Goal: Transaction & Acquisition: Purchase product/service

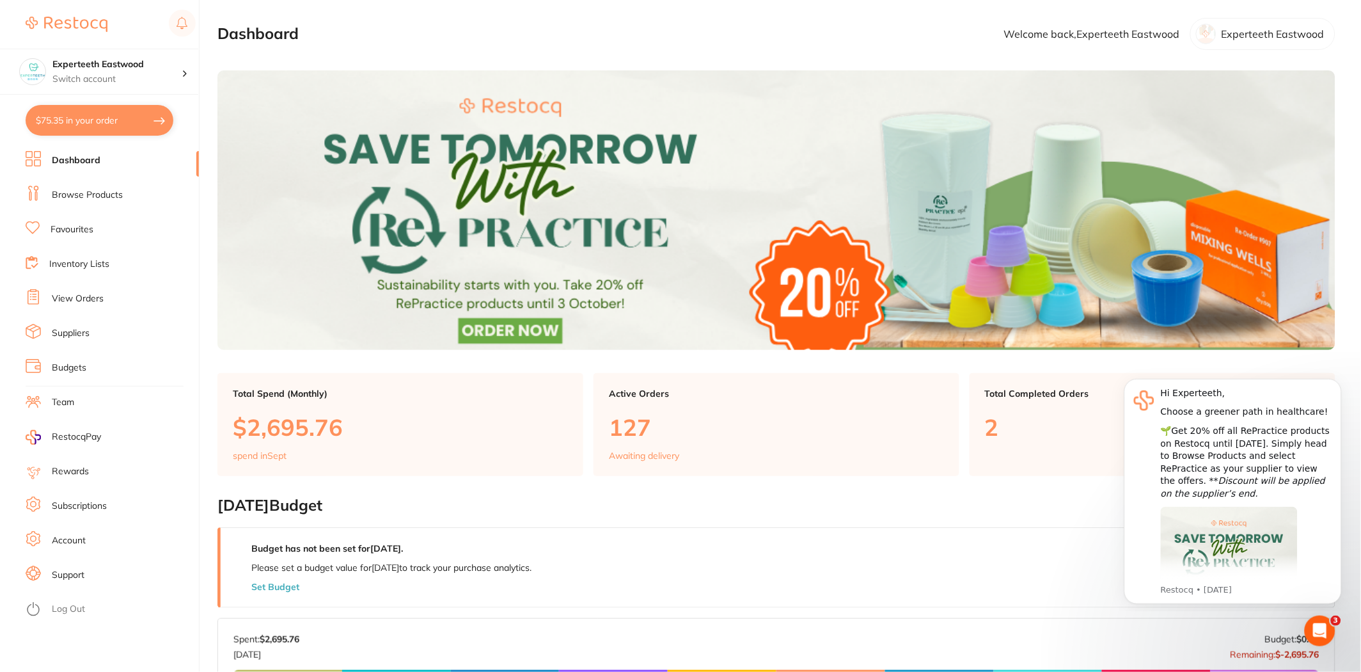
click at [100, 120] on button "$75.35 in your order" at bounding box center [100, 120] width 148 height 31
checkbox input "true"
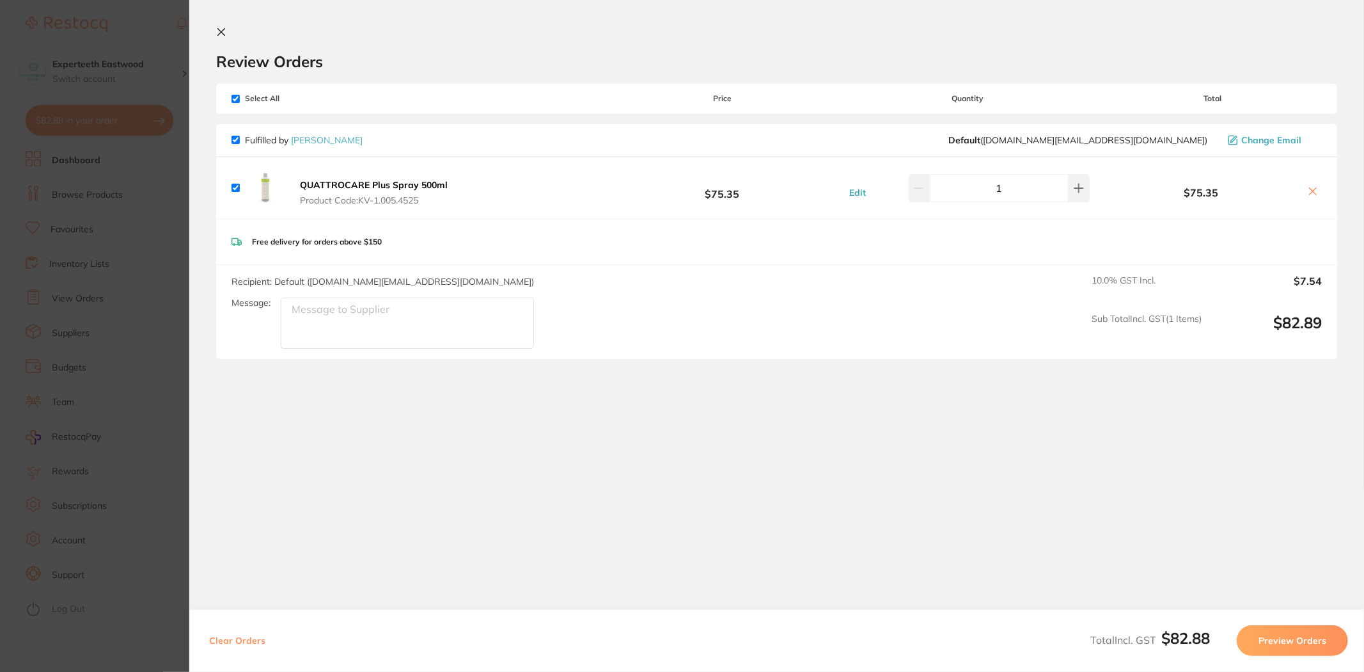
click at [223, 27] on icon at bounding box center [221, 32] width 10 height 10
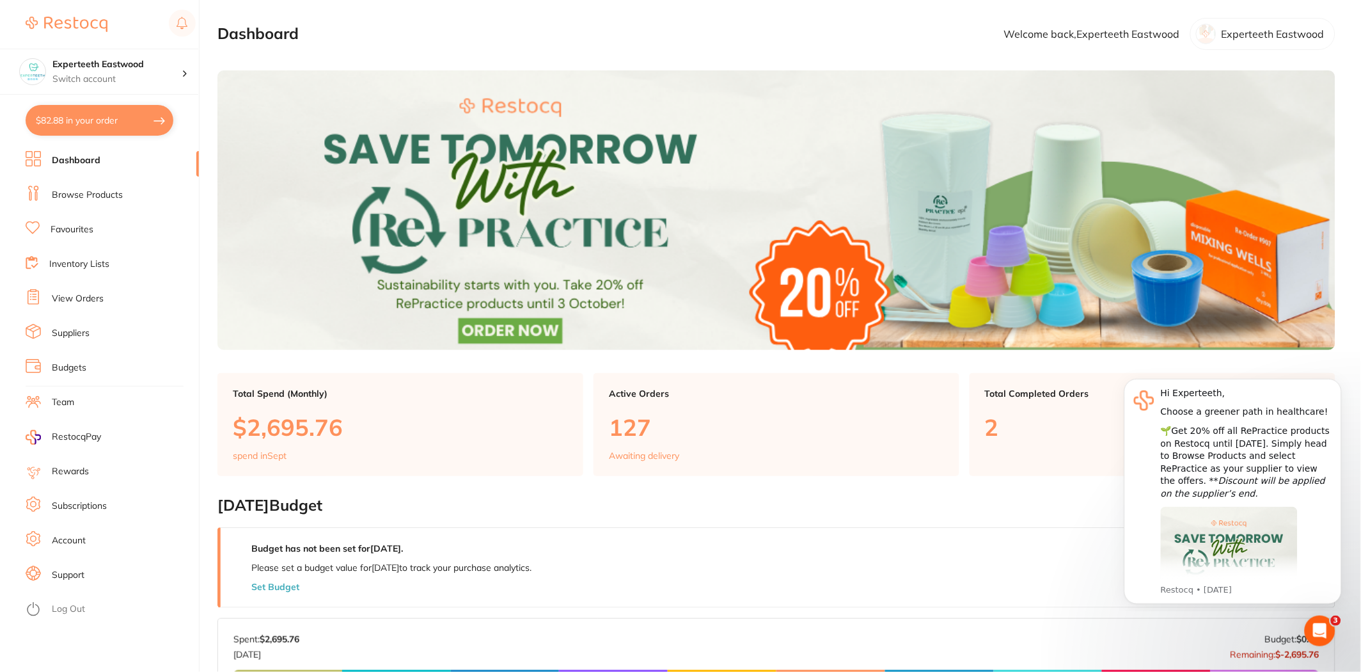
click at [129, 199] on li "Browse Products" at bounding box center [112, 194] width 173 height 19
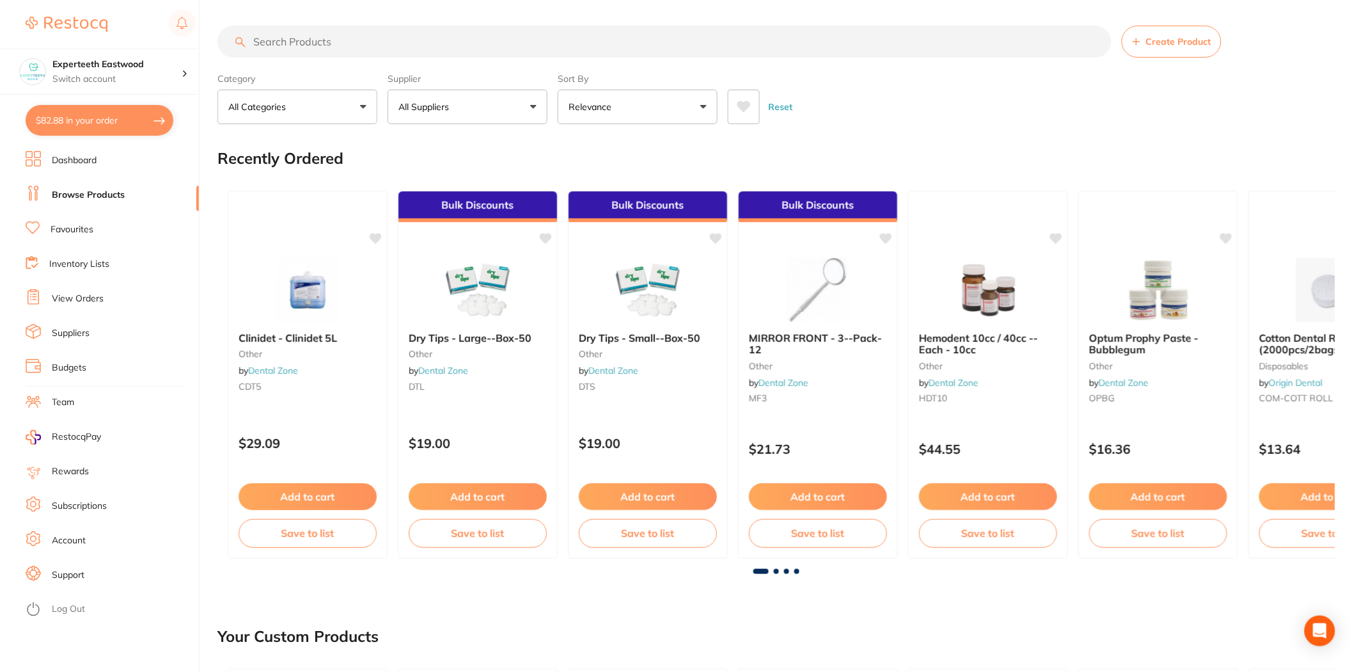
click at [501, 111] on button "All Suppliers" at bounding box center [468, 107] width 160 height 35
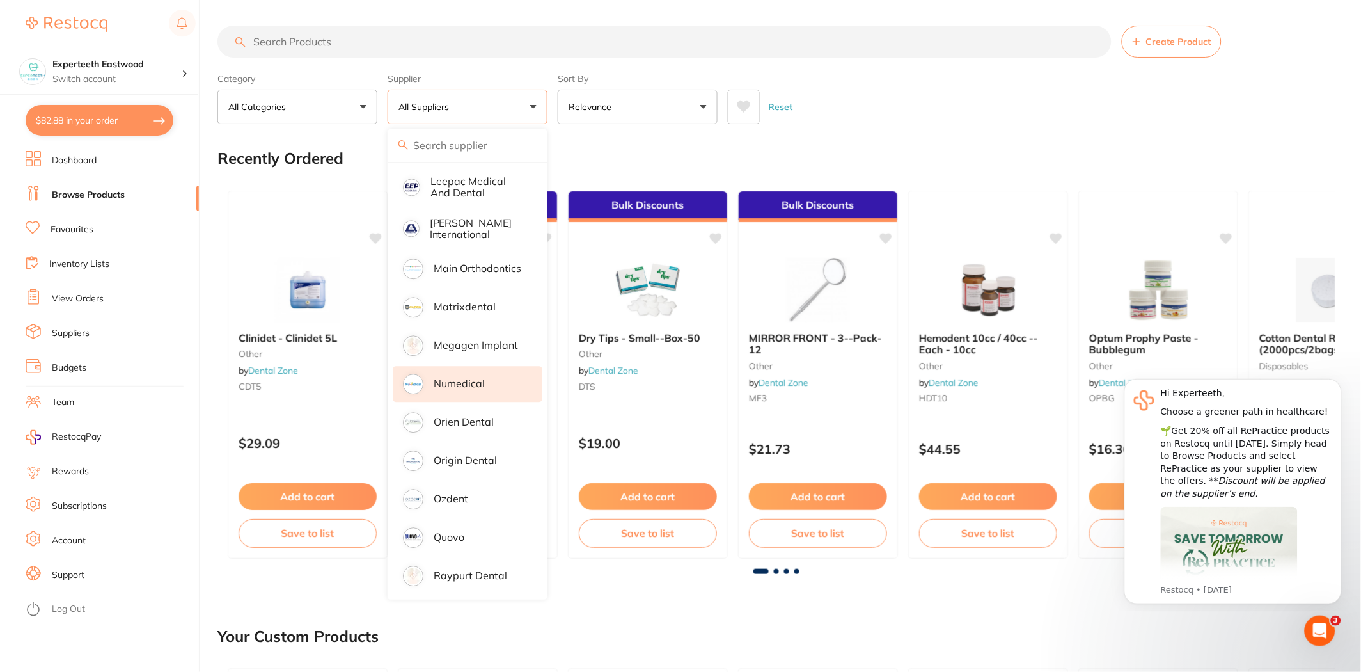
scroll to position [1066, 0]
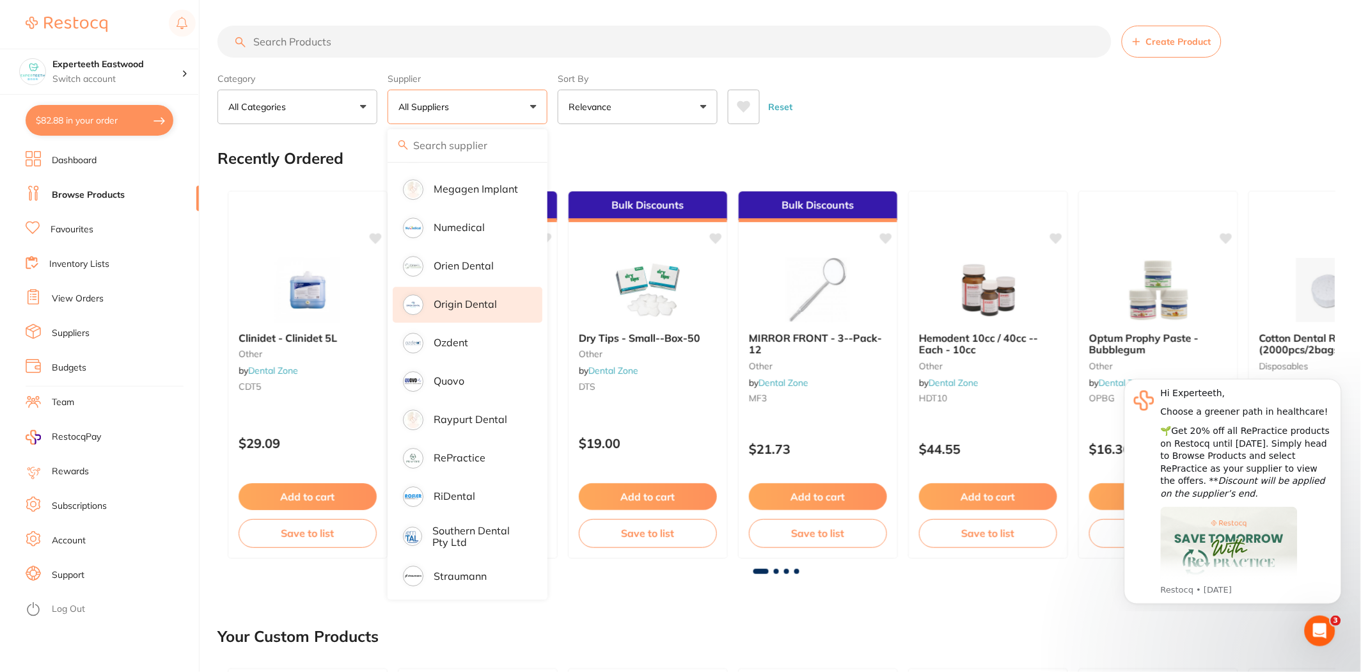
click at [467, 298] on li "Origin Dental" at bounding box center [468, 305] width 150 height 36
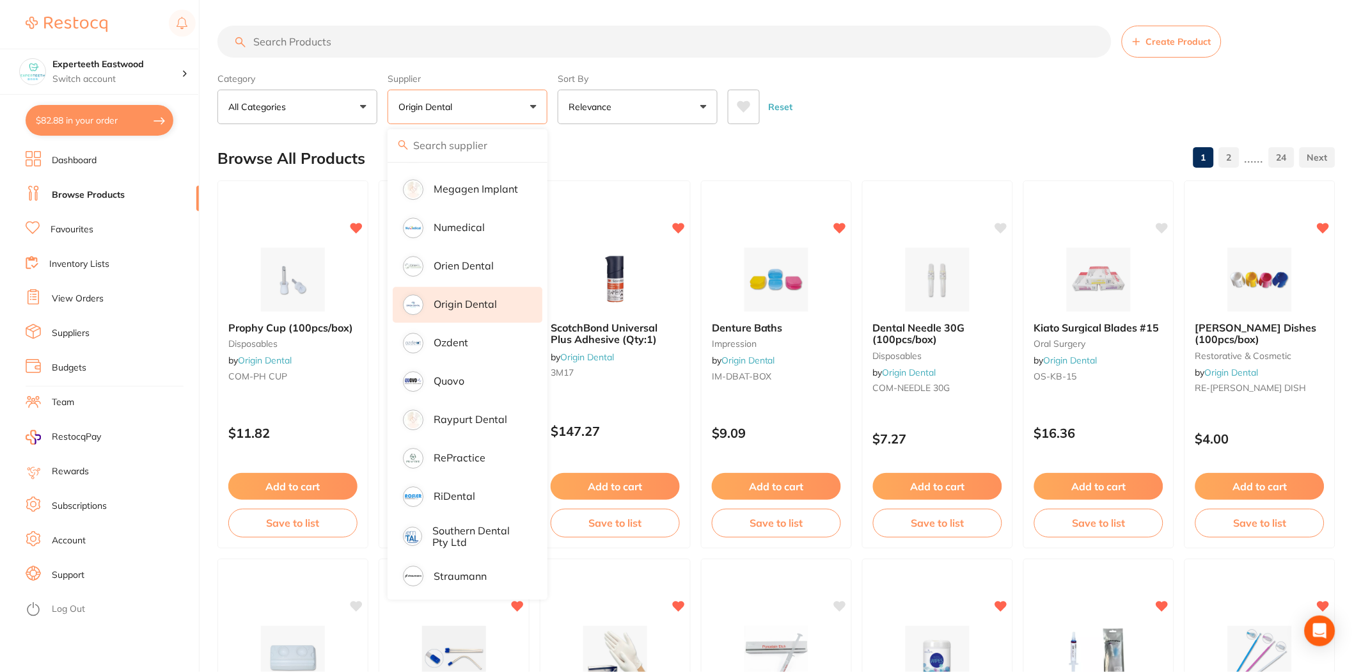
click at [416, 37] on input "search" at bounding box center [664, 42] width 894 height 32
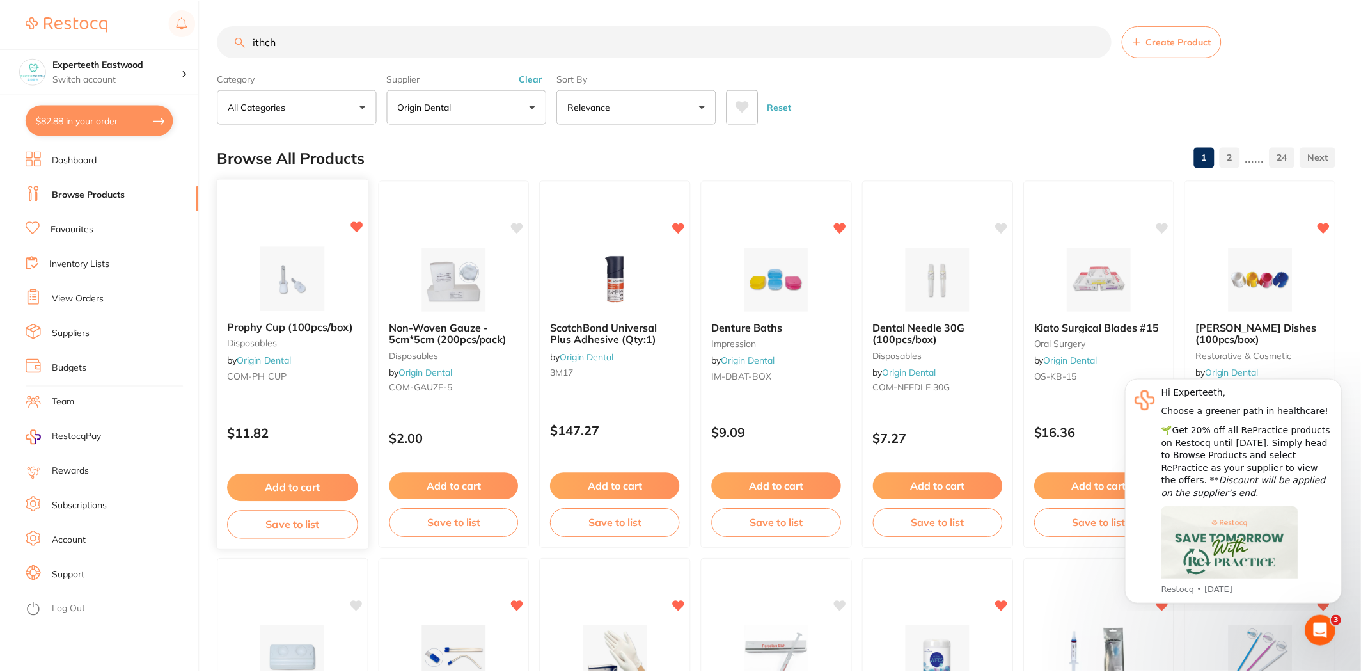
scroll to position [0, 0]
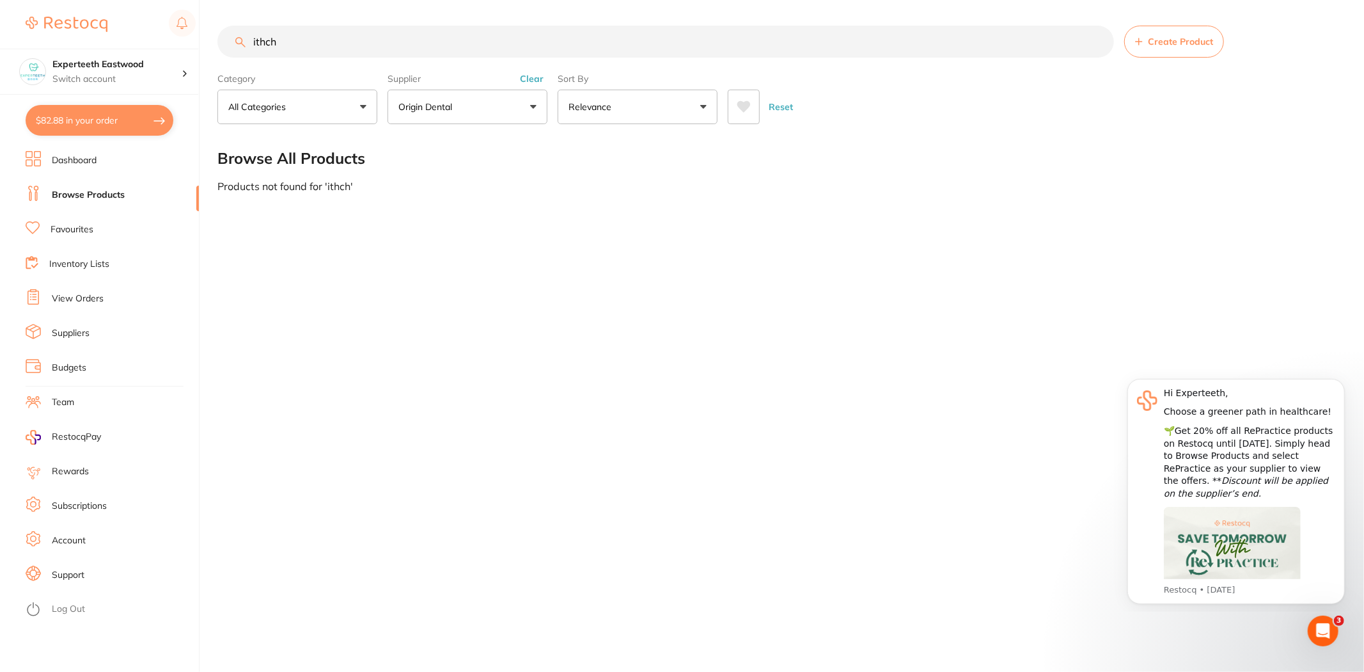
click at [260, 40] on input "ithch" at bounding box center [665, 42] width 897 height 32
click at [495, 111] on button "Origin Dental" at bounding box center [468, 107] width 160 height 35
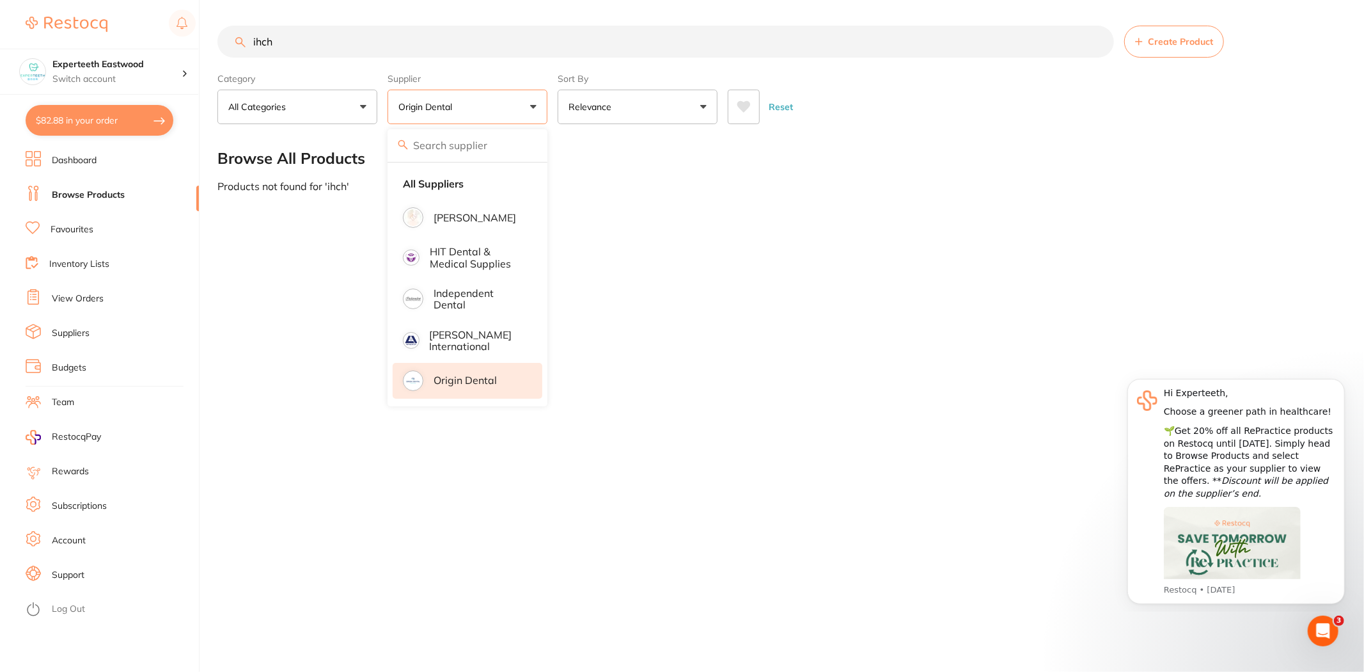
drag, startPoint x: 448, startPoint y: 181, endPoint x: 317, endPoint y: 2, distance: 222.0
click at [448, 181] on strong "All Suppliers" at bounding box center [433, 184] width 61 height 12
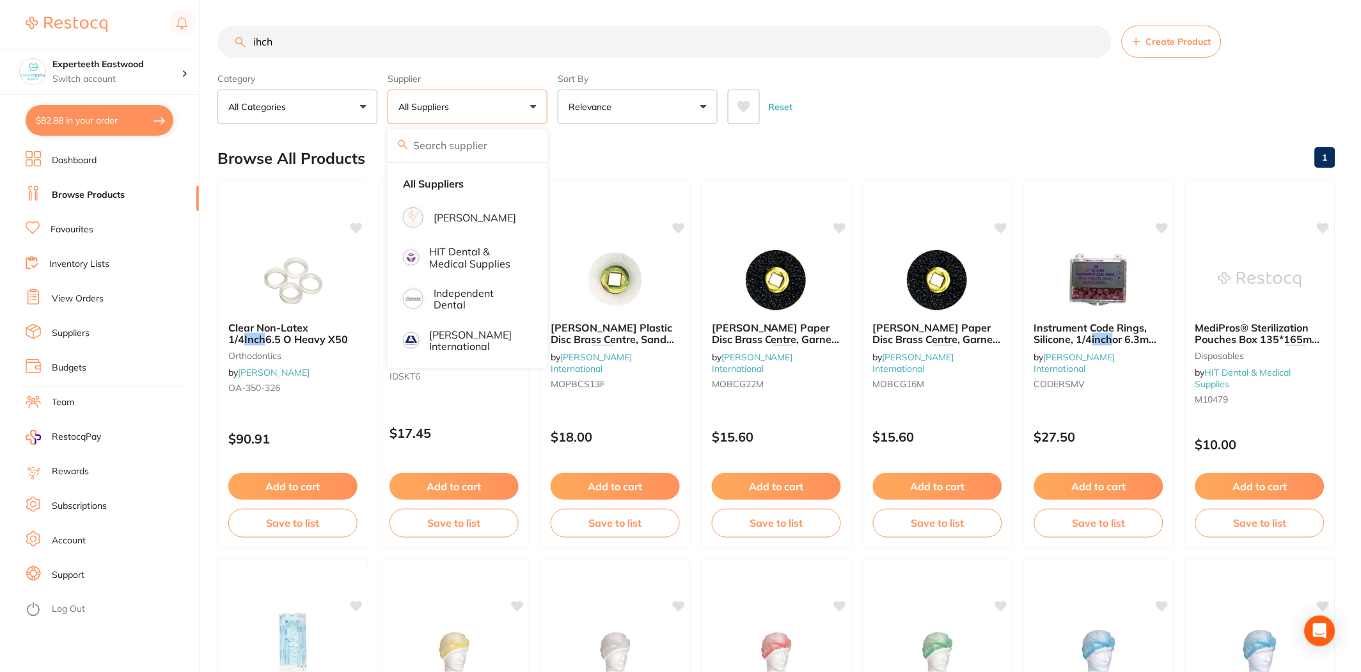
click at [312, 36] on input "ihch" at bounding box center [664, 42] width 894 height 32
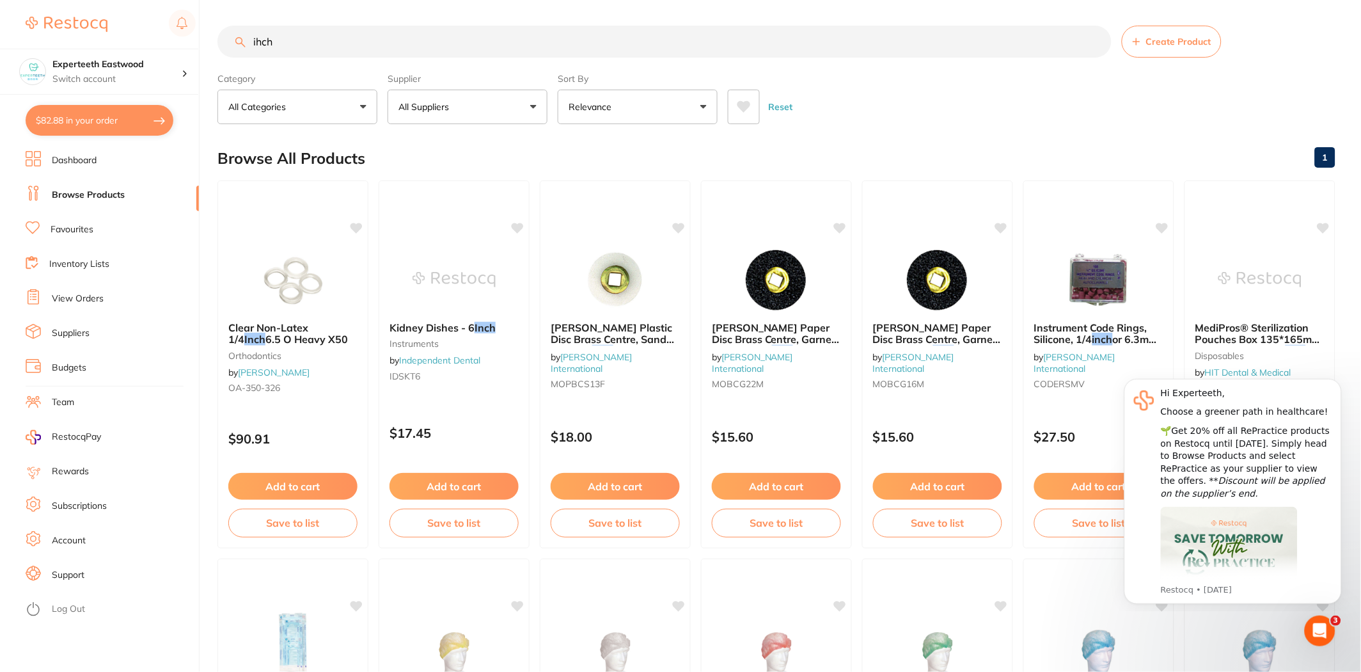
click at [257, 39] on input "ihch" at bounding box center [664, 42] width 894 height 32
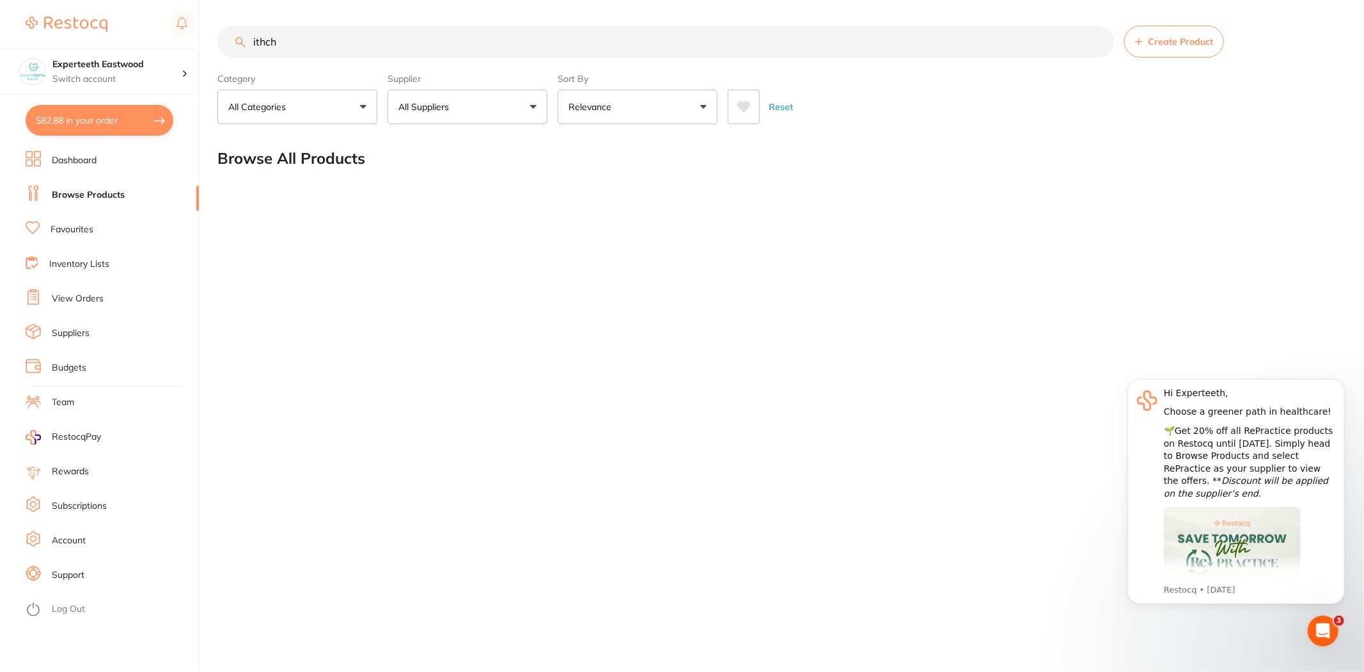
click at [262, 40] on input "ithch" at bounding box center [665, 42] width 897 height 32
click at [266, 42] on input "ithch" at bounding box center [665, 42] width 897 height 32
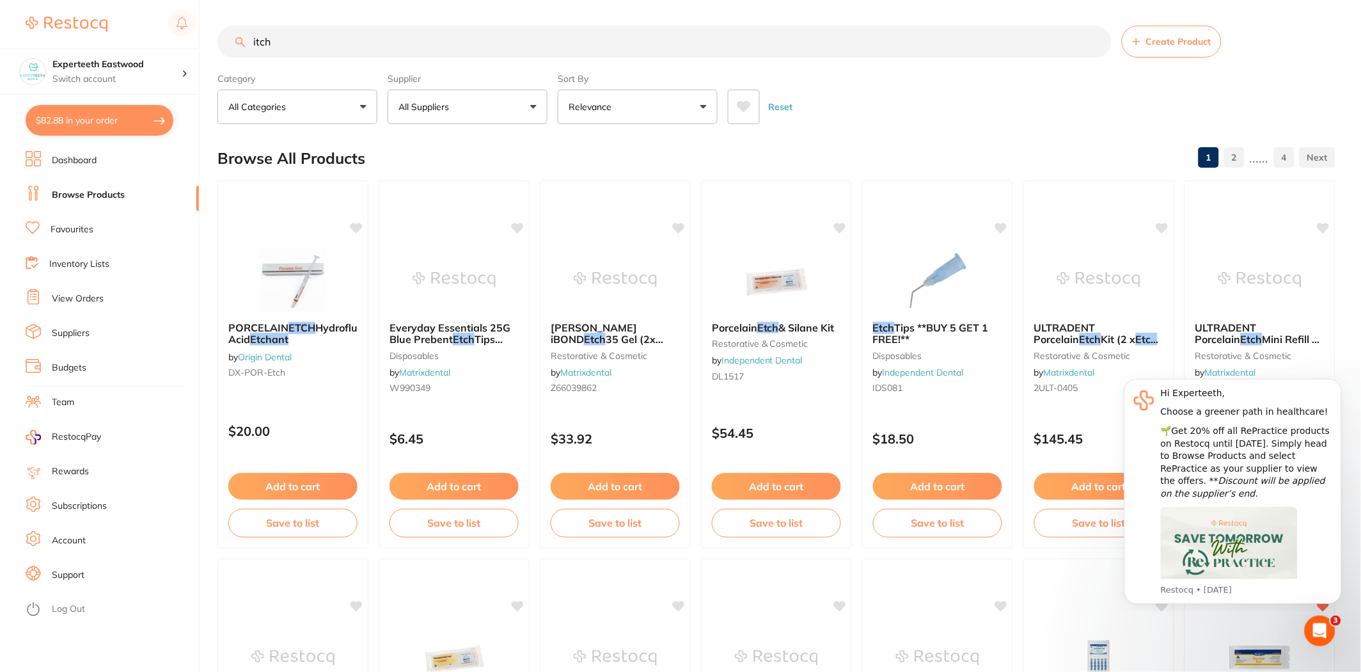
click at [477, 112] on button "All Suppliers" at bounding box center [468, 107] width 160 height 35
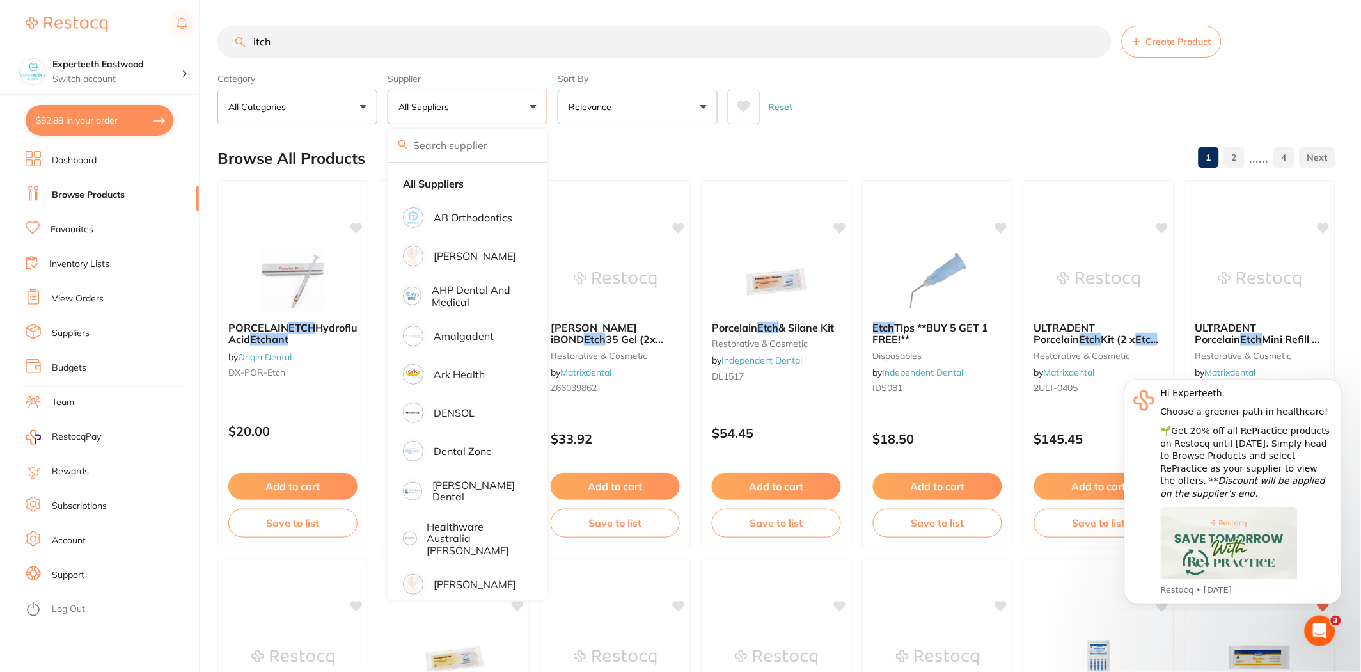
click at [257, 40] on input "itch" at bounding box center [664, 42] width 894 height 32
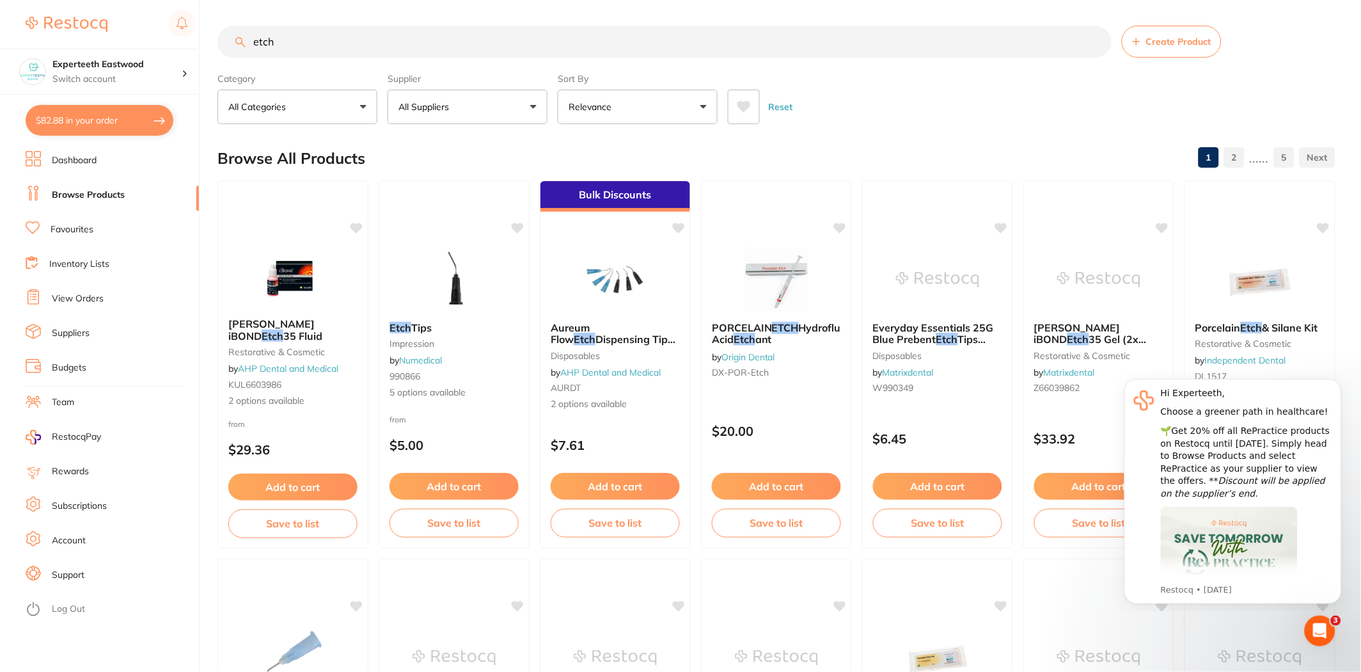
type input "etch"
click at [469, 104] on button "All Suppliers" at bounding box center [468, 107] width 160 height 35
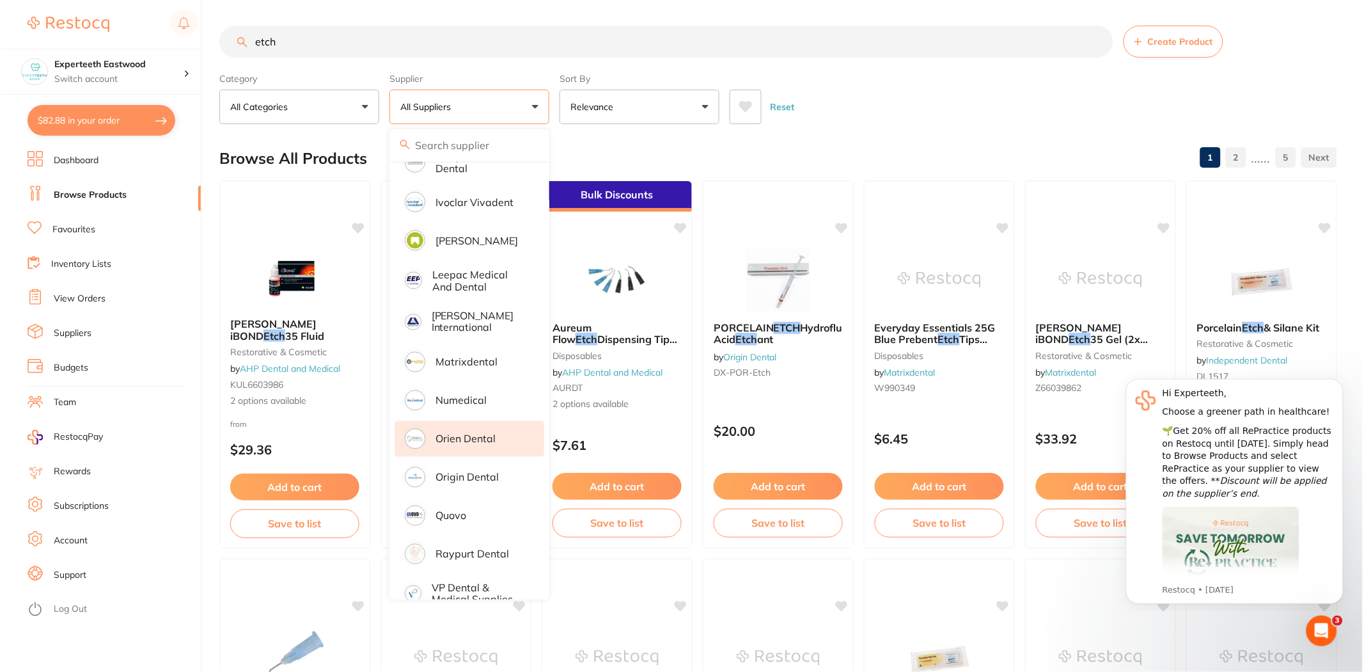
scroll to position [595, 0]
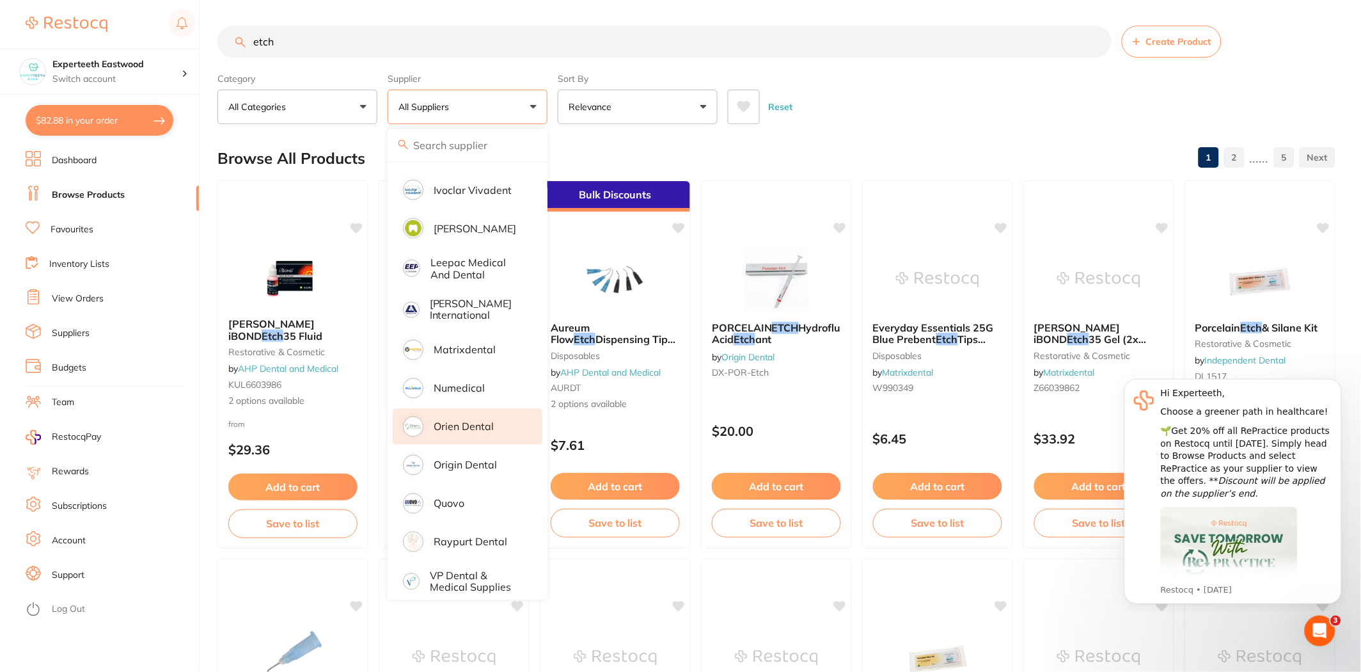
drag, startPoint x: 478, startPoint y: 446, endPoint x: 481, endPoint y: 425, distance: 21.3
click at [478, 459] on p "Origin Dental" at bounding box center [465, 465] width 63 height 12
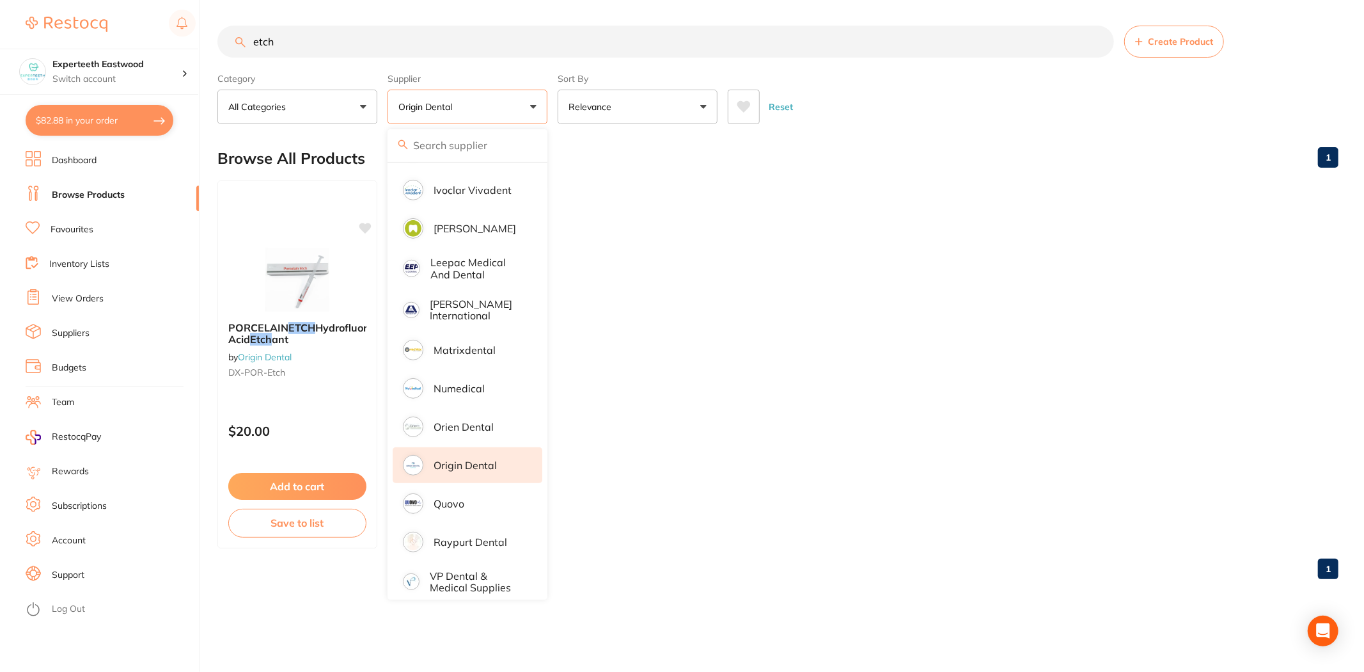
click at [794, 363] on ul "PORCELAIN ETCH Hydrofluoric Acid Etch ant by Origin Dental DX-POR-Etch $20.00 A…" at bounding box center [777, 364] width 1121 height 368
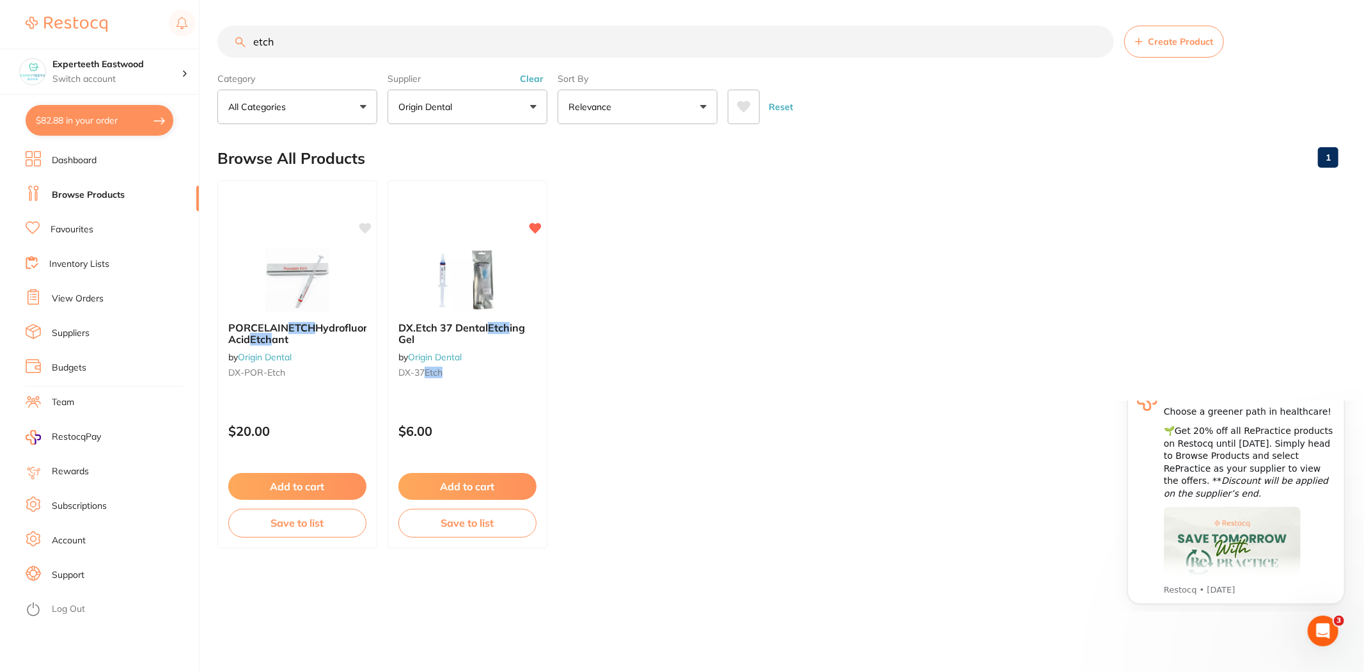
scroll to position [0, 0]
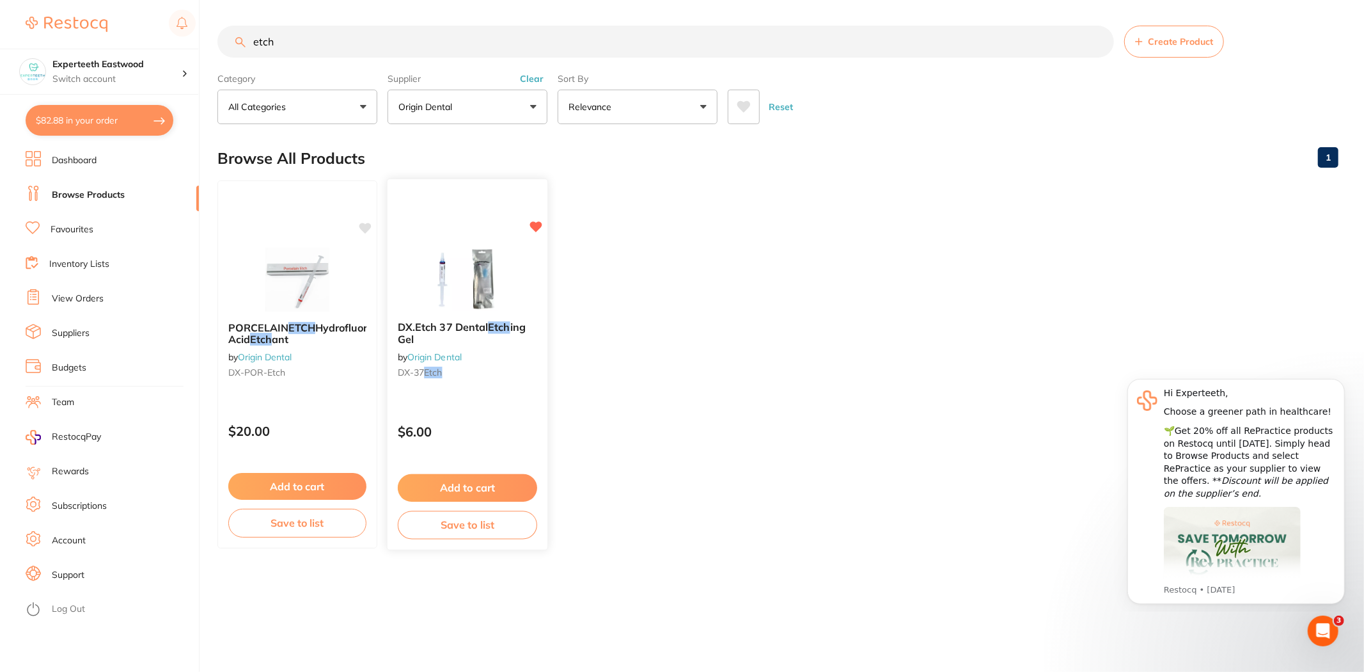
click at [491, 478] on button "Add to cart" at bounding box center [467, 488] width 139 height 28
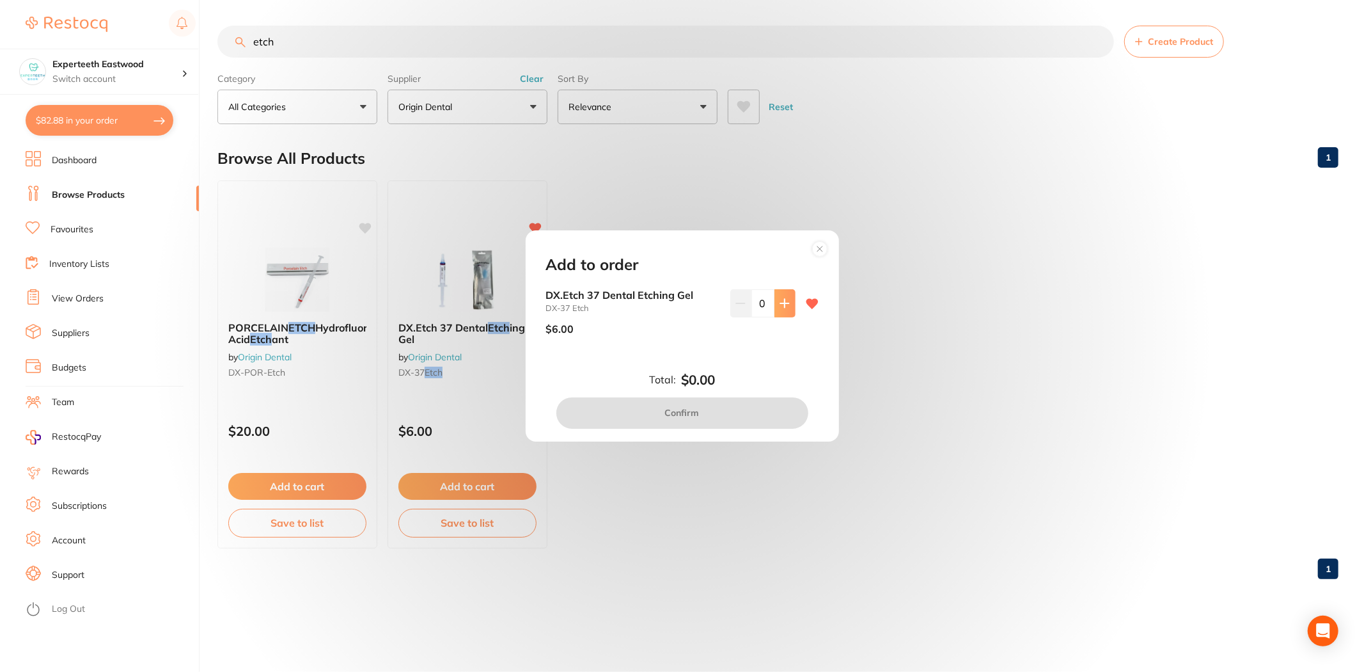
click at [782, 308] on icon at bounding box center [785, 303] width 10 height 10
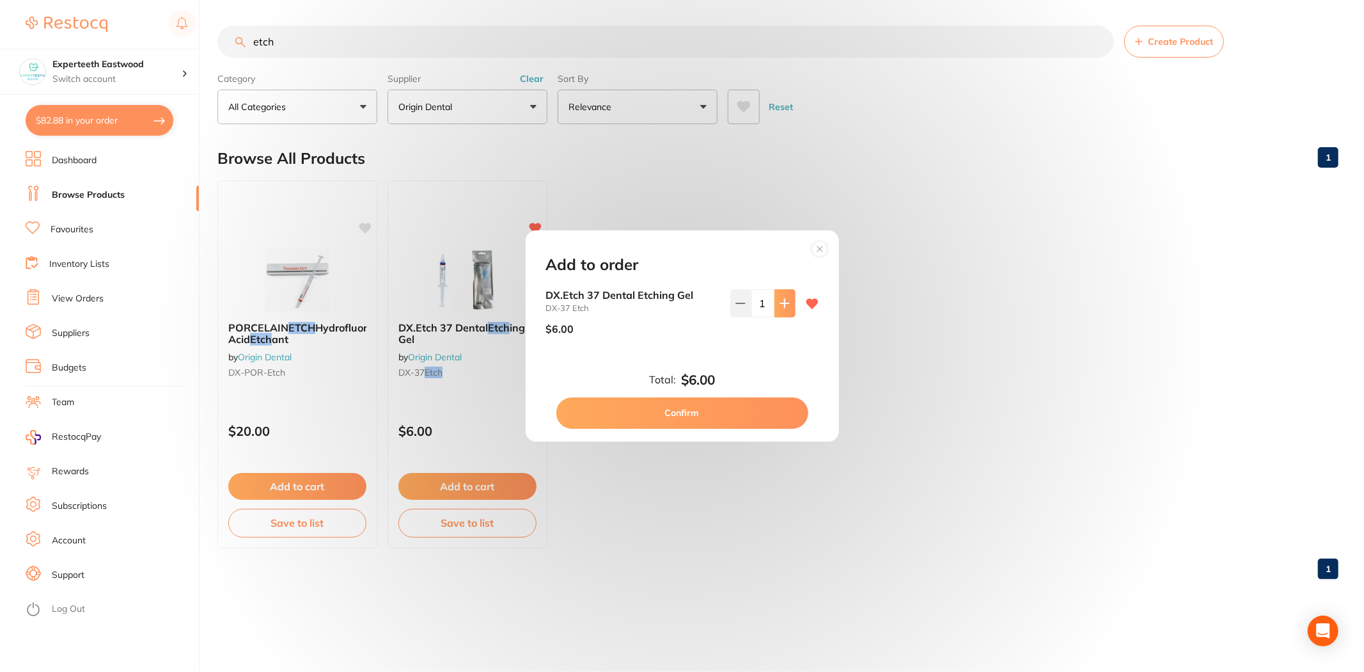
click at [782, 308] on icon at bounding box center [785, 303] width 10 height 10
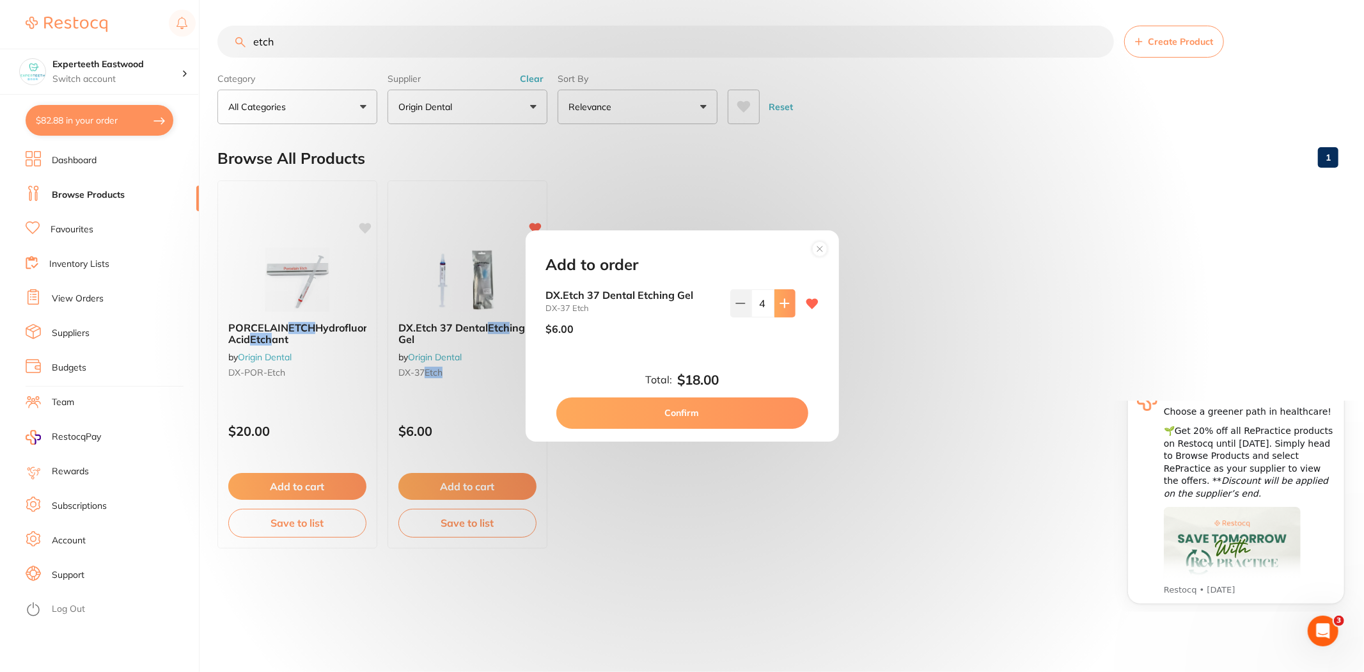
click at [782, 308] on icon at bounding box center [785, 303] width 10 height 10
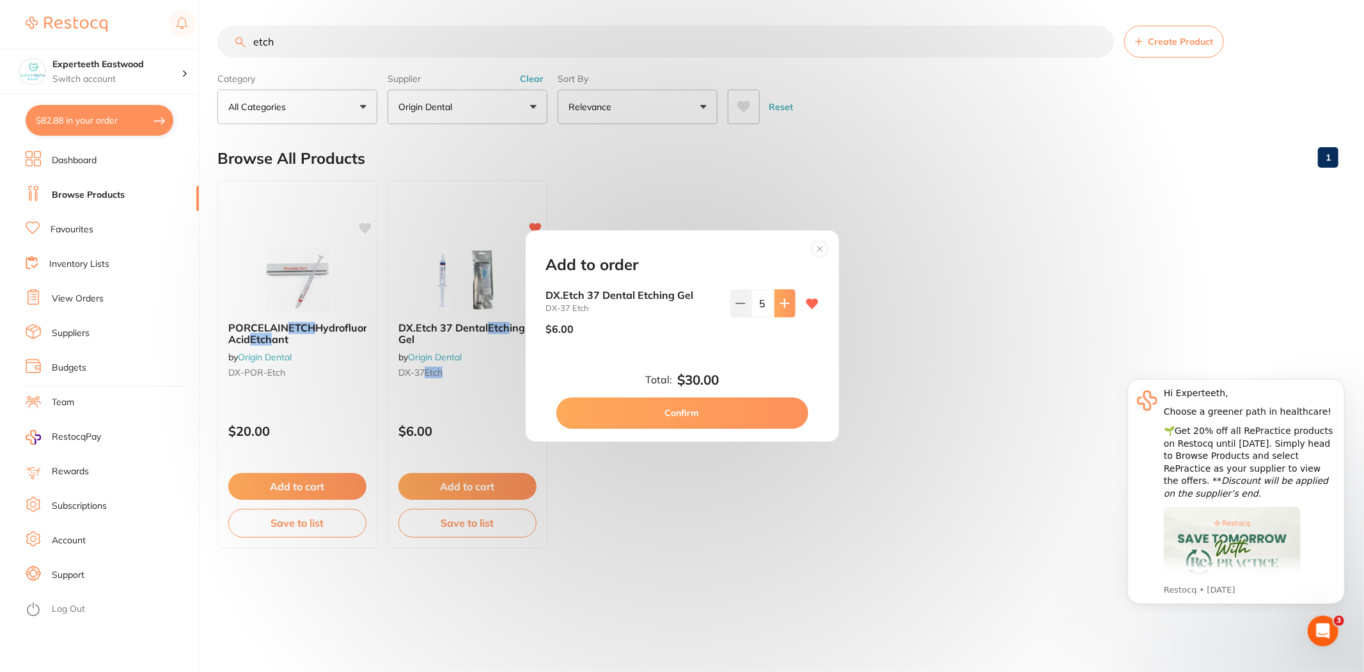
click at [782, 308] on icon at bounding box center [785, 303] width 10 height 10
type input "8"
click at [698, 406] on button "Confirm" at bounding box center [682, 412] width 252 height 31
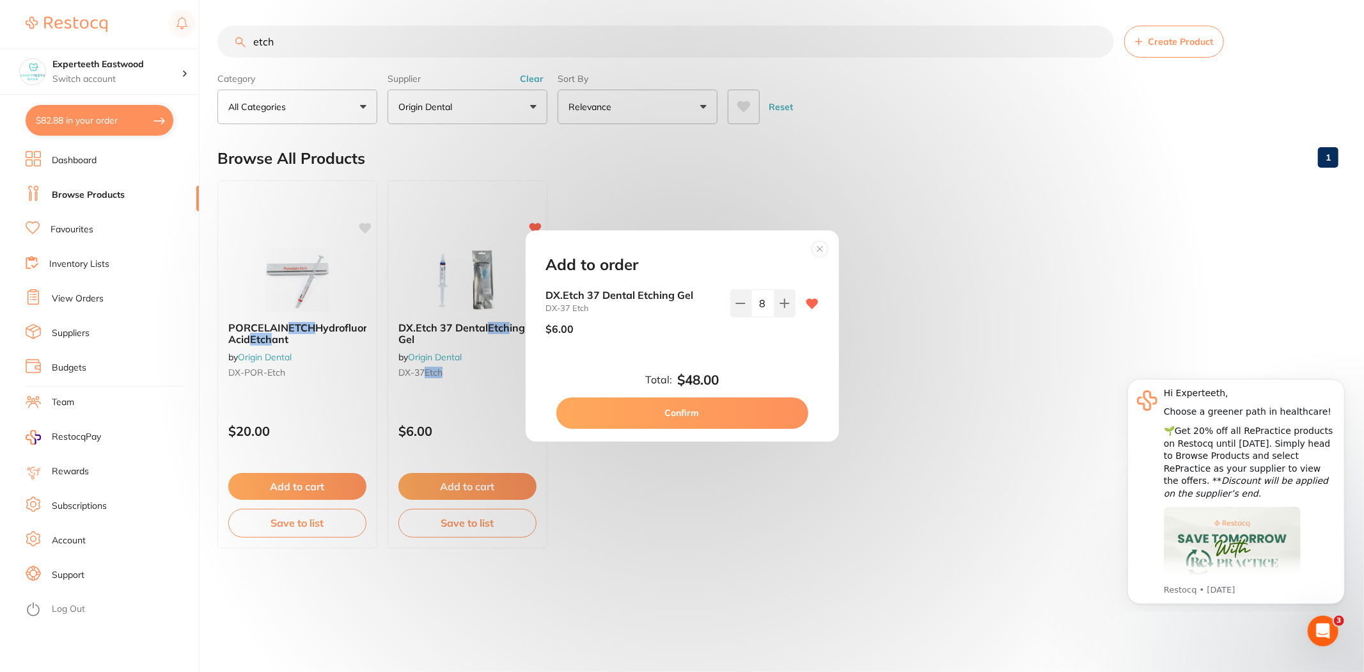
checkbox input "false"
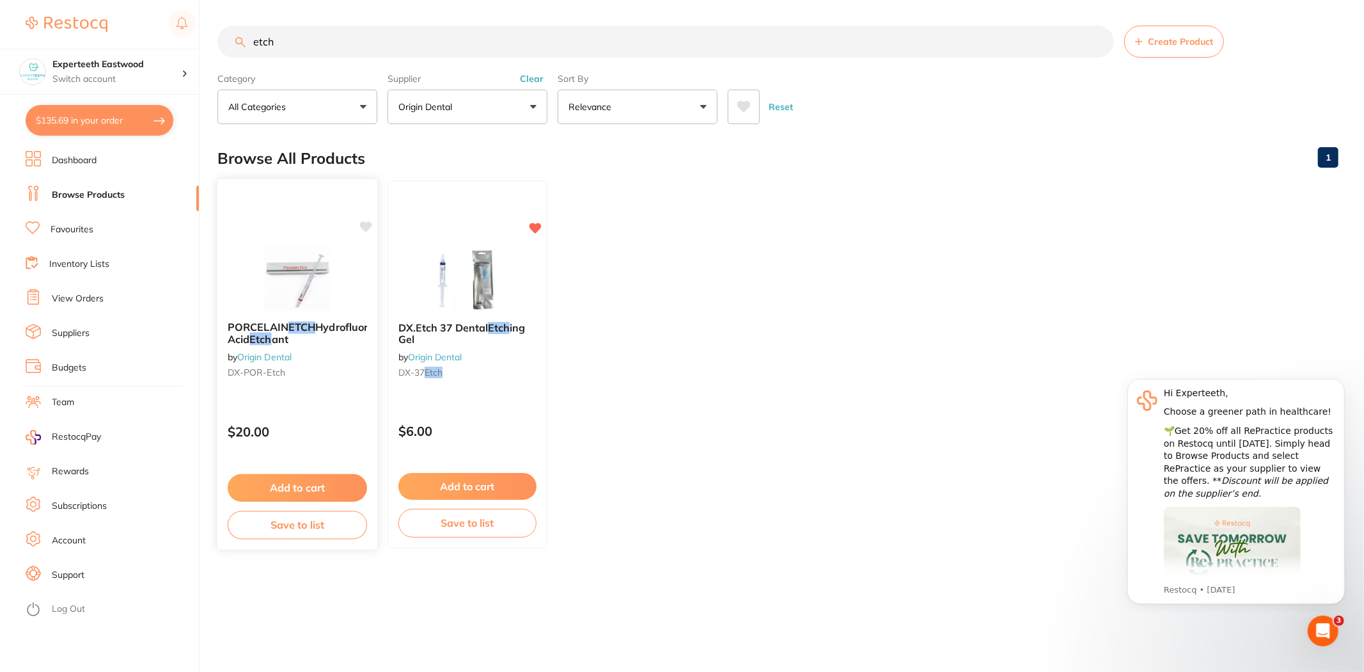
click at [355, 226] on div "PORCELAIN ETCH Hydrofluoric Acid Etch ant by Origin Dental DX-POR-Etch $20.00 A…" at bounding box center [298, 364] width 162 height 372
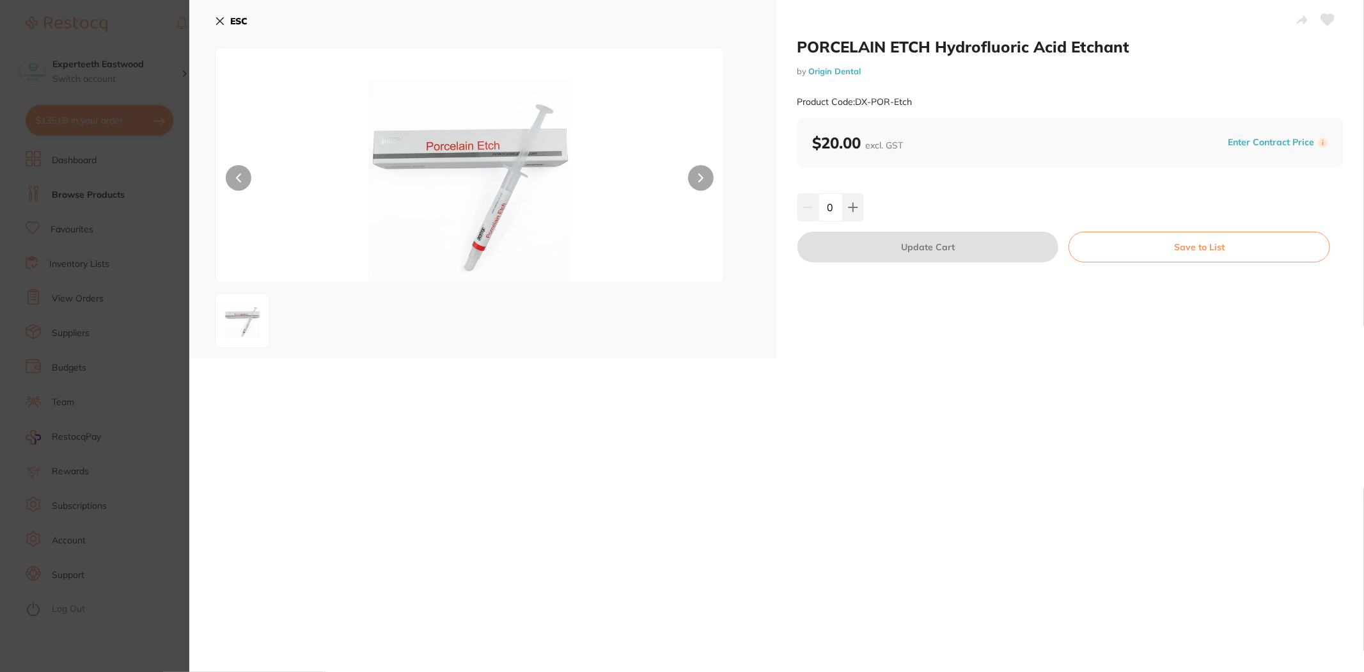
click at [220, 17] on icon at bounding box center [220, 21] width 10 height 10
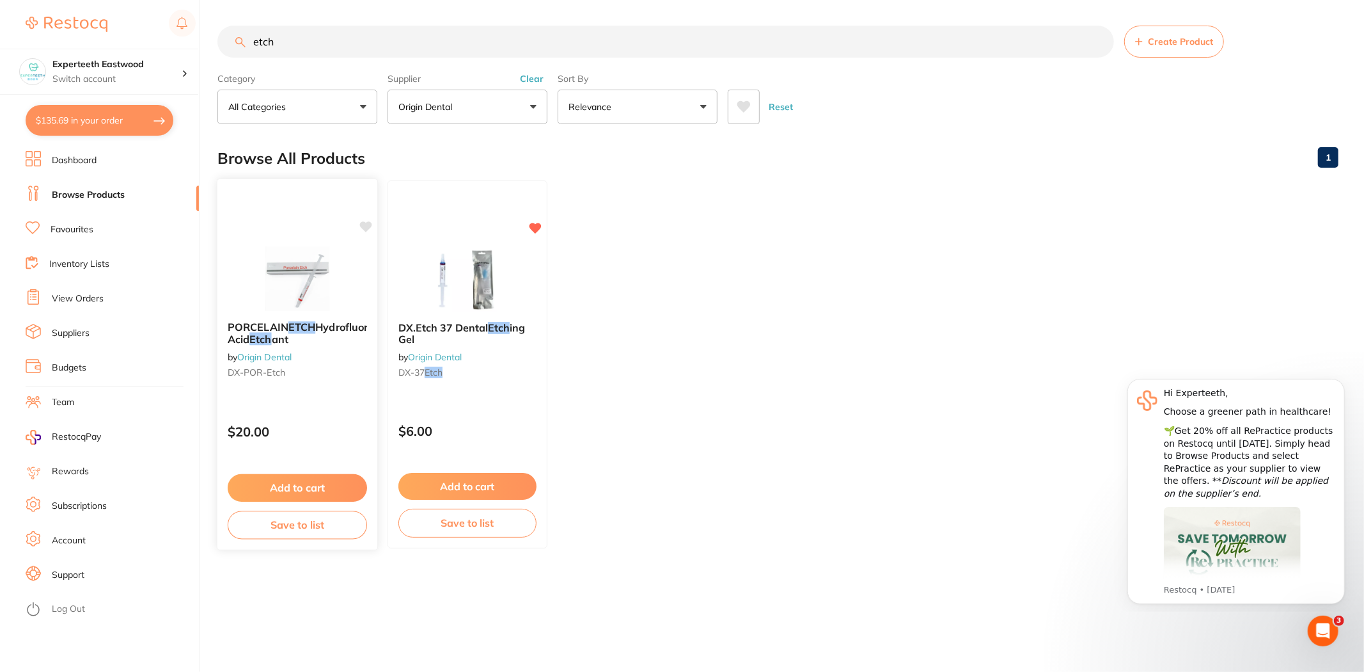
click at [370, 233] on button at bounding box center [365, 227] width 13 height 13
click at [298, 488] on button "Add to cart" at bounding box center [297, 488] width 139 height 28
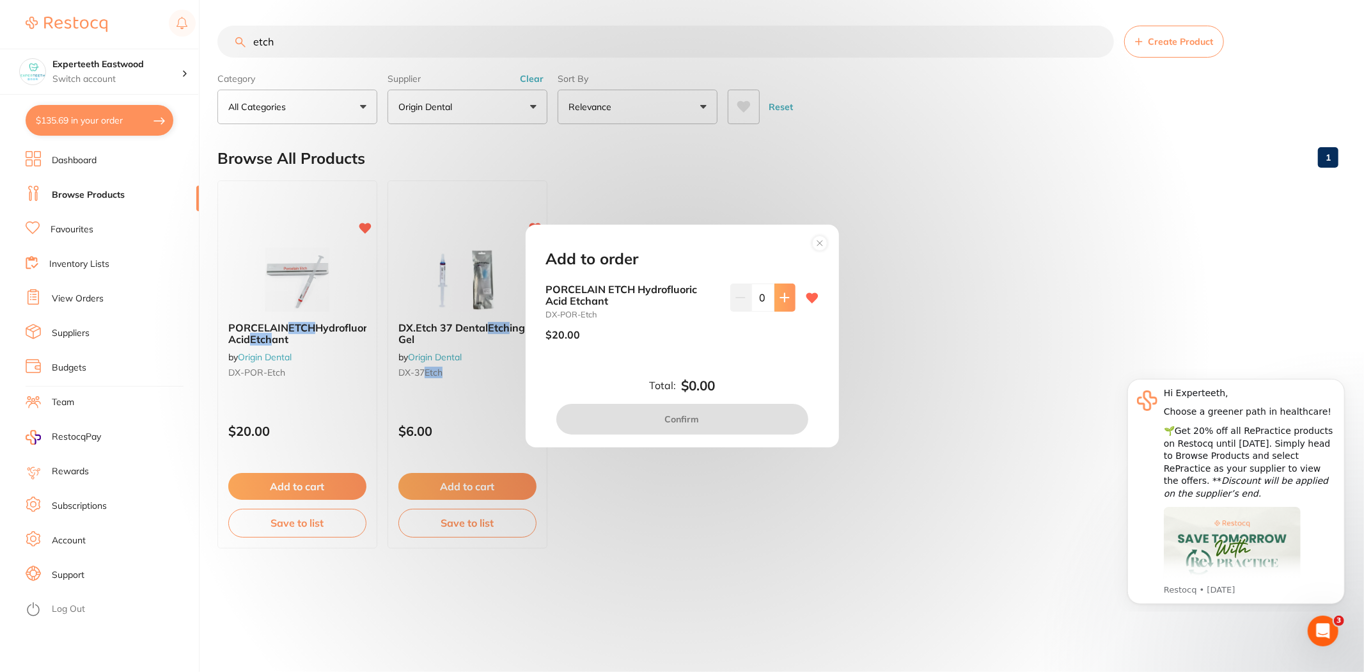
click at [782, 295] on icon at bounding box center [784, 297] width 8 height 8
type input "1"
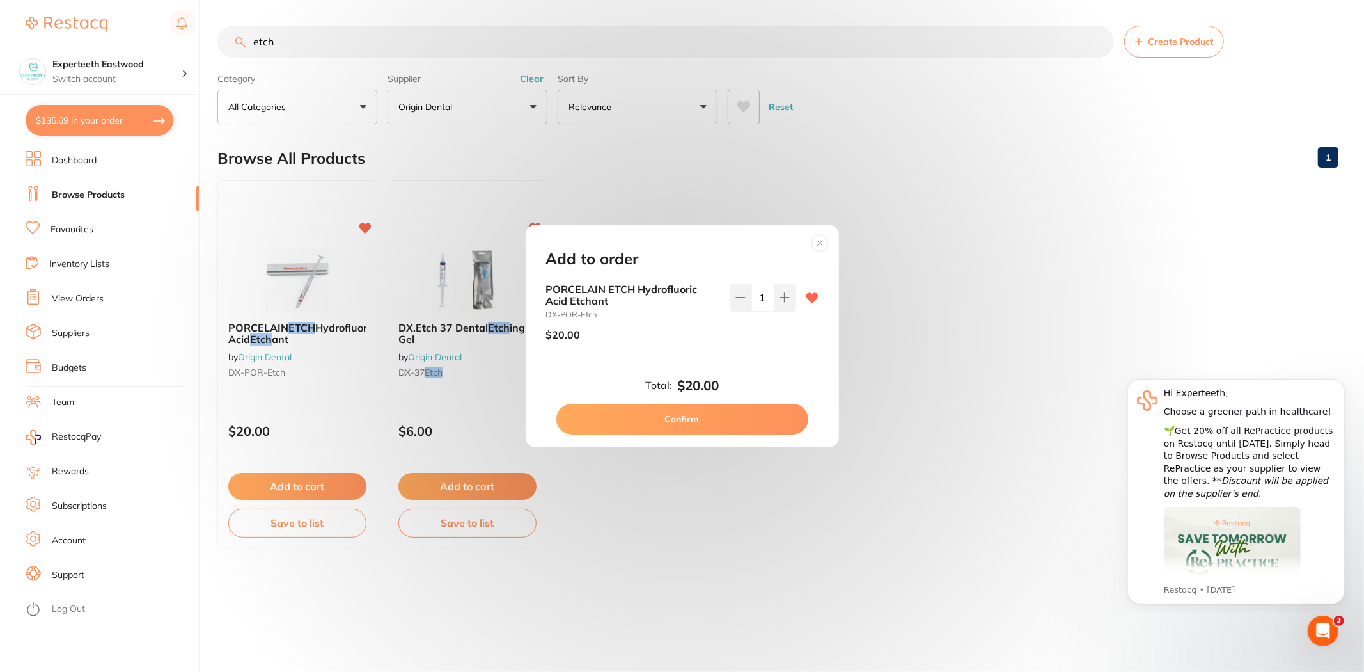
click at [670, 414] on button "Confirm" at bounding box center [682, 419] width 252 height 31
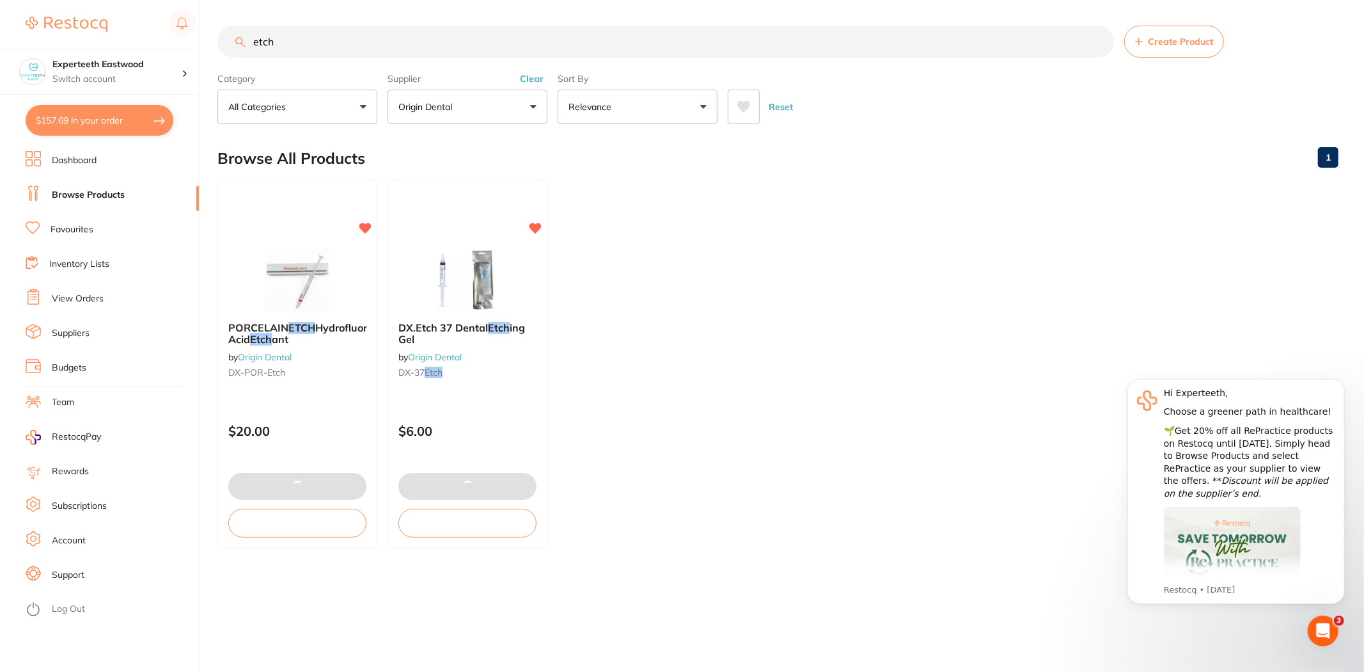
click at [438, 294] on img at bounding box center [467, 280] width 83 height 64
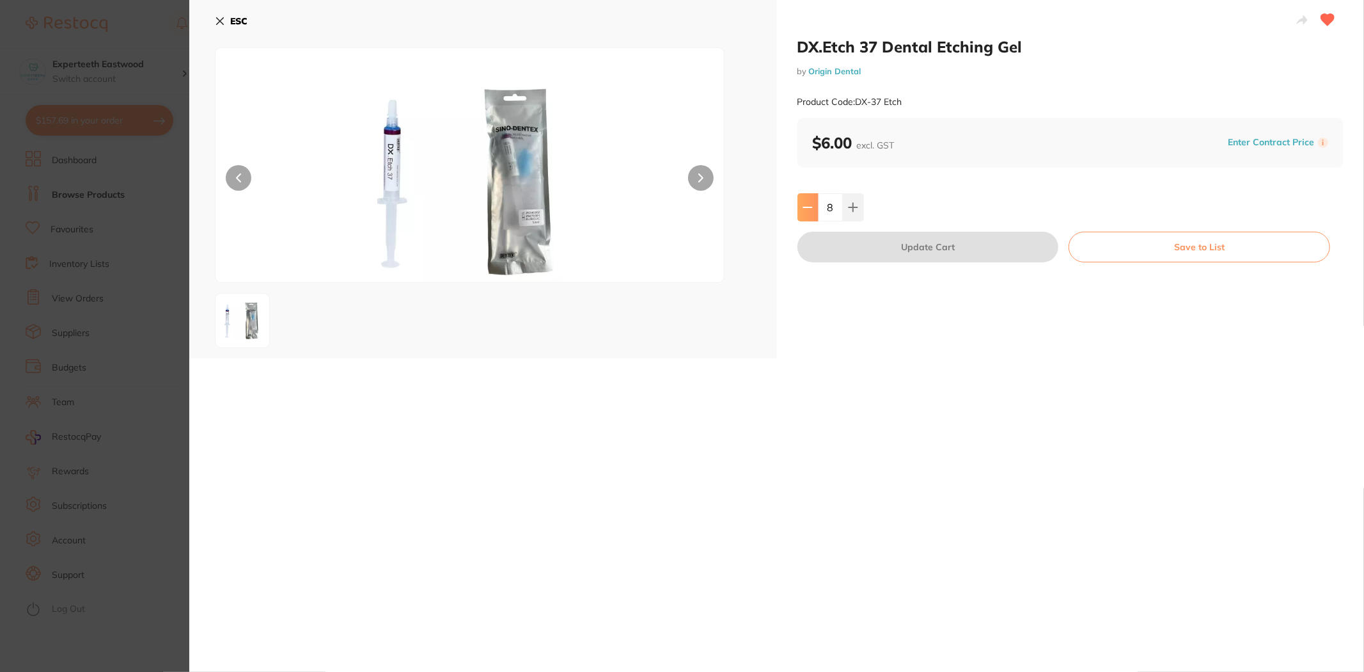
click at [798, 200] on button at bounding box center [808, 207] width 21 height 28
type input "6"
click at [919, 254] on button "Update Cart" at bounding box center [929, 247] width 262 height 31
type input "6"
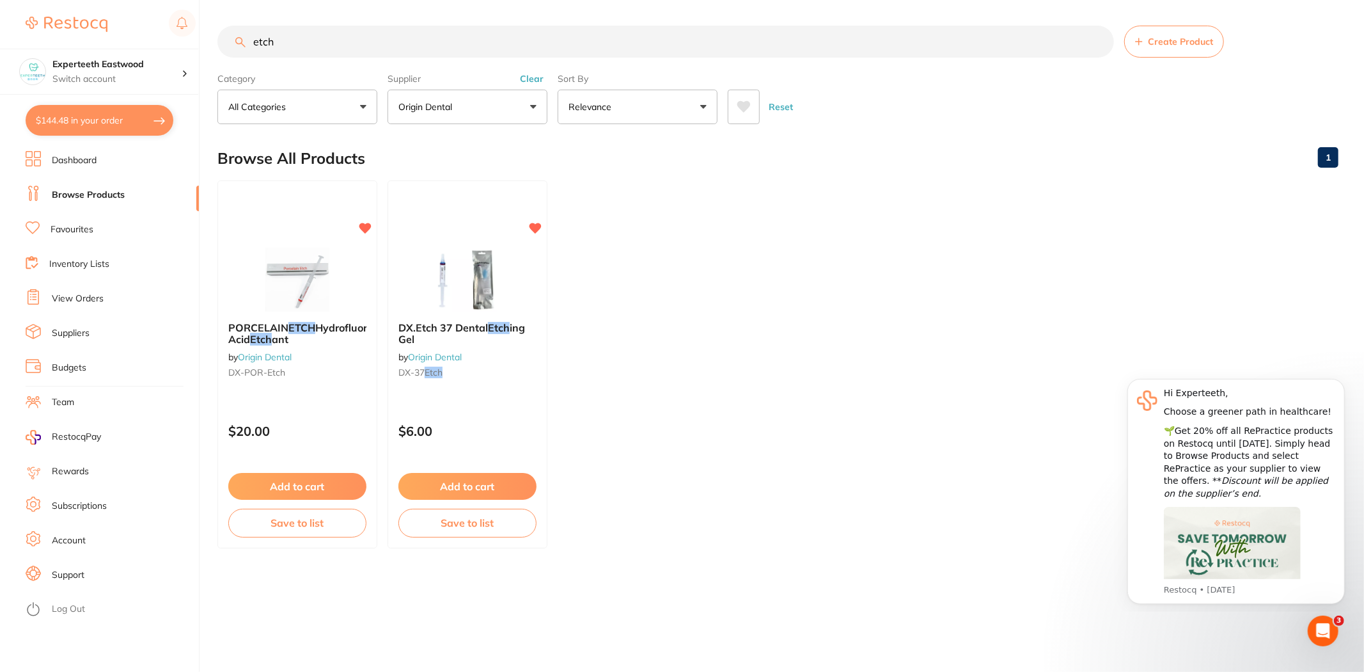
click at [862, 295] on ul "PORCELAIN ETCH Hydrofluoric Acid Etch ant by Origin Dental DX-POR-Etch $20.00 A…" at bounding box center [777, 364] width 1121 height 368
click at [1339, 384] on icon "Dismiss notification" at bounding box center [1340, 381] width 4 height 4
